Goal: Information Seeking & Learning: Learn about a topic

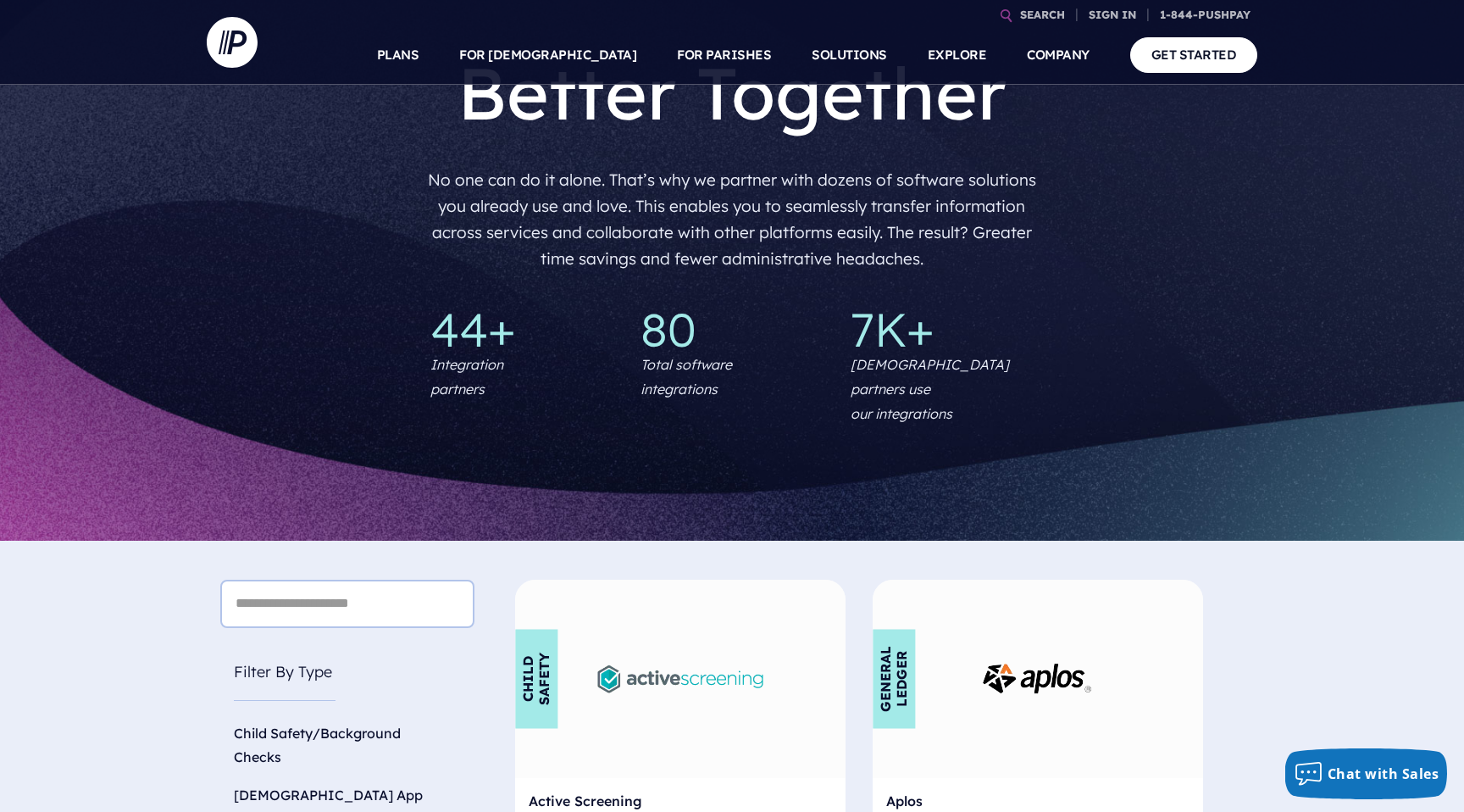
scroll to position [116, 0]
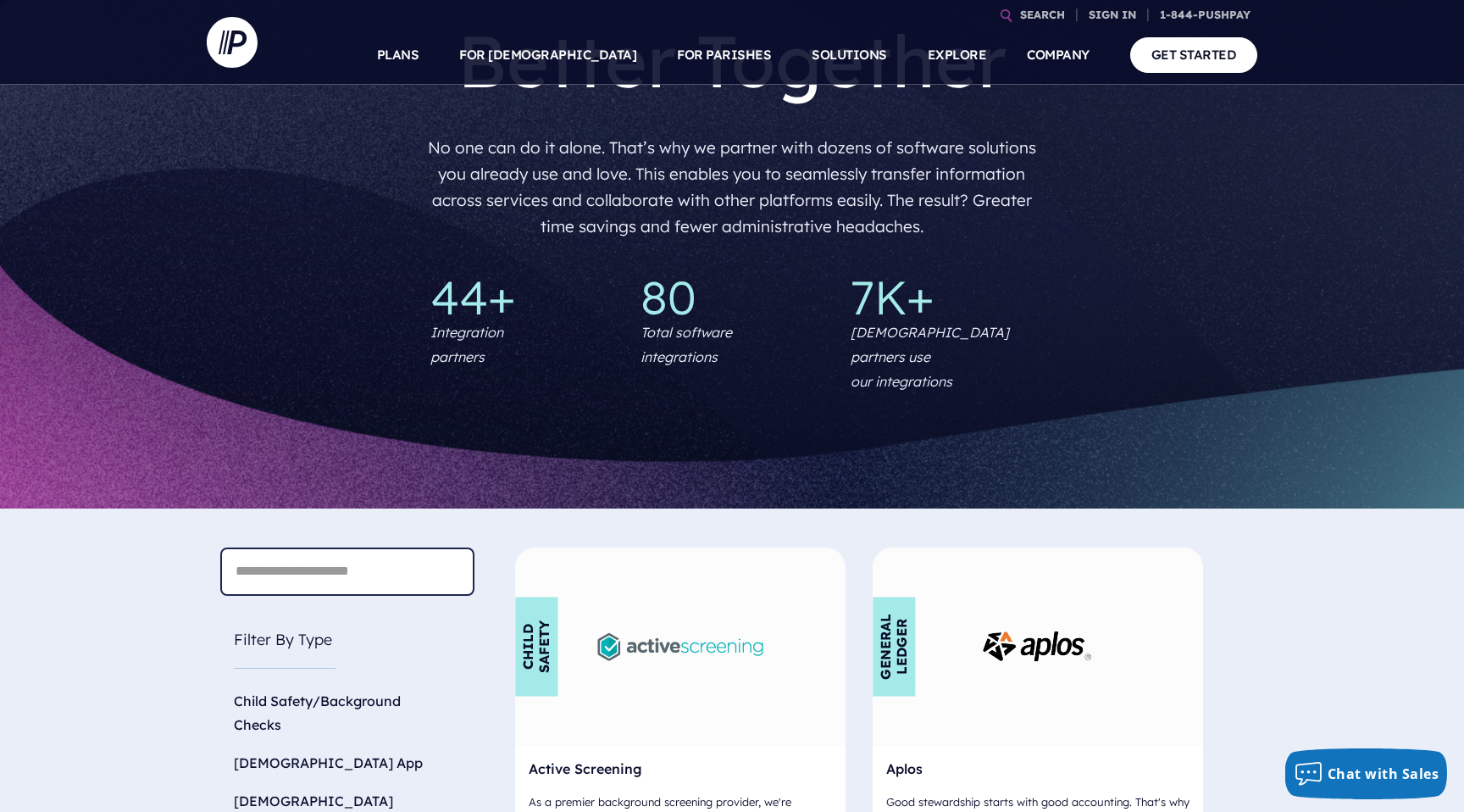
click at [397, 548] on input "text" at bounding box center [347, 572] width 254 height 49
type input "*******"
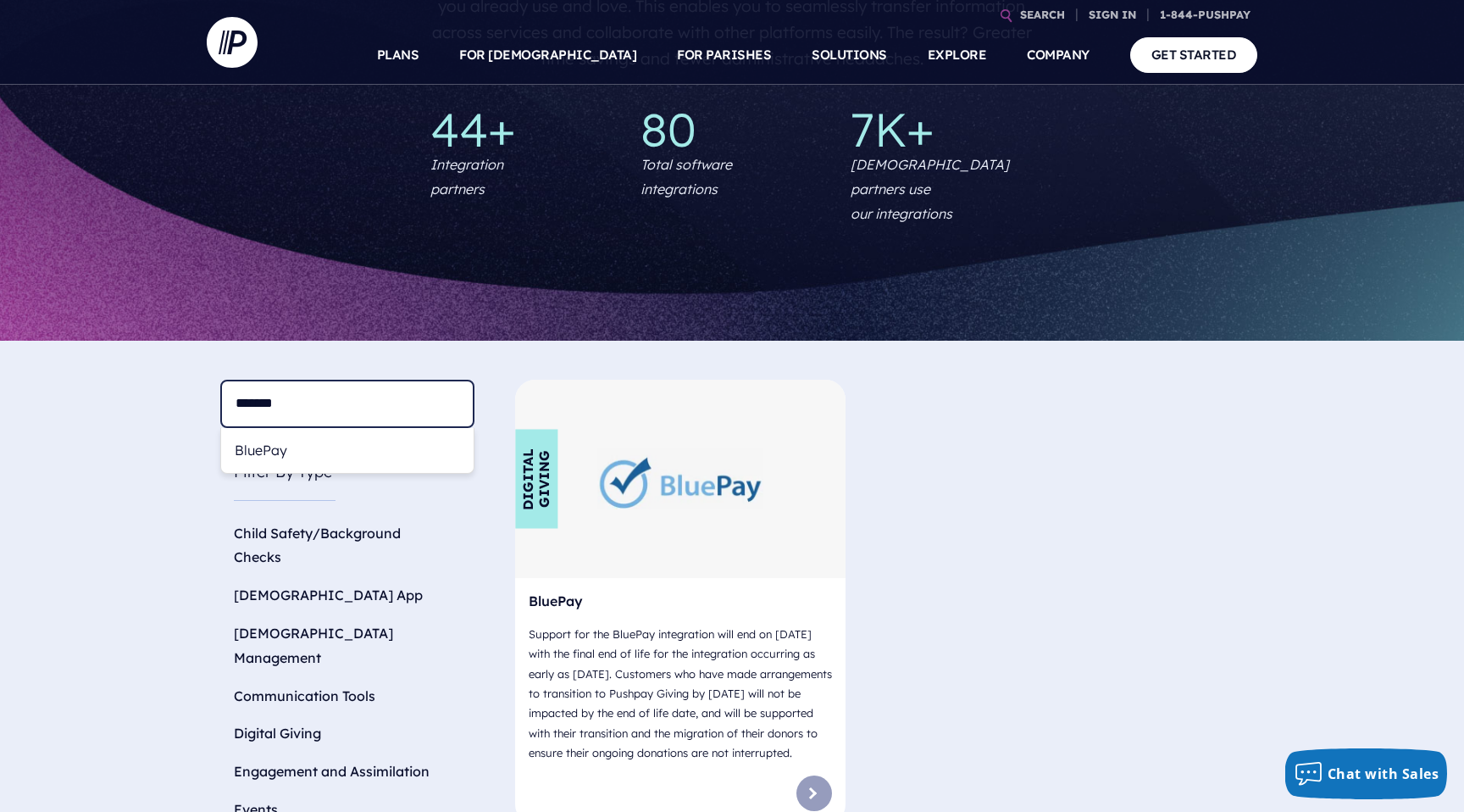
scroll to position [317, 0]
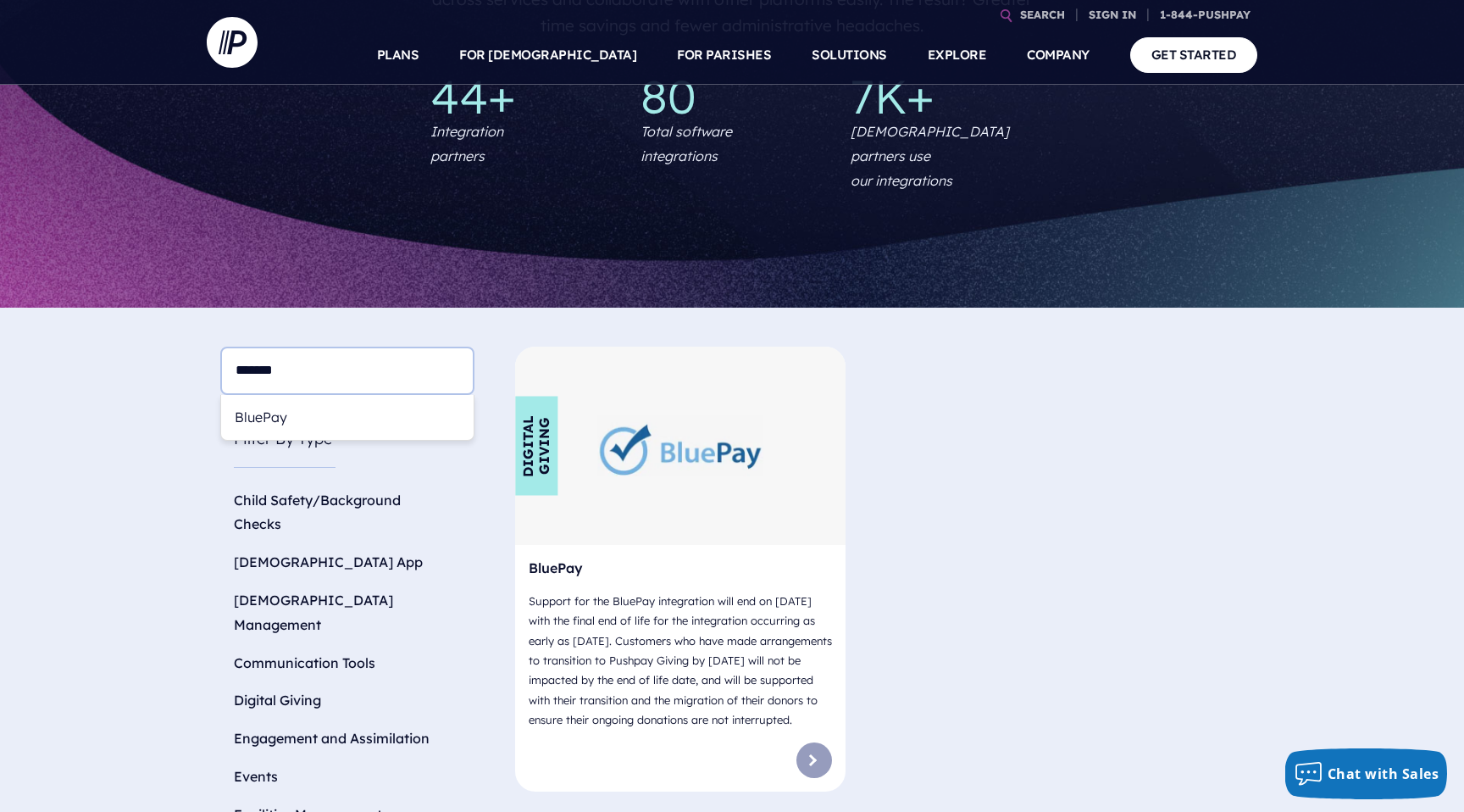
click at [697, 558] on h6 "BluePay" at bounding box center [680, 571] width 303 height 25
click at [820, 756] on link at bounding box center [815, 761] width 36 height 36
